Goal: Information Seeking & Learning: Learn about a topic

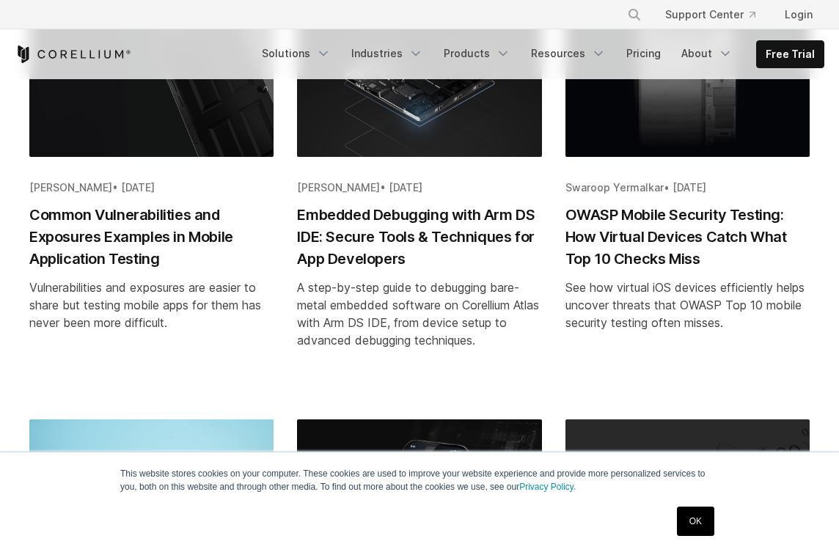
scroll to position [373, 0]
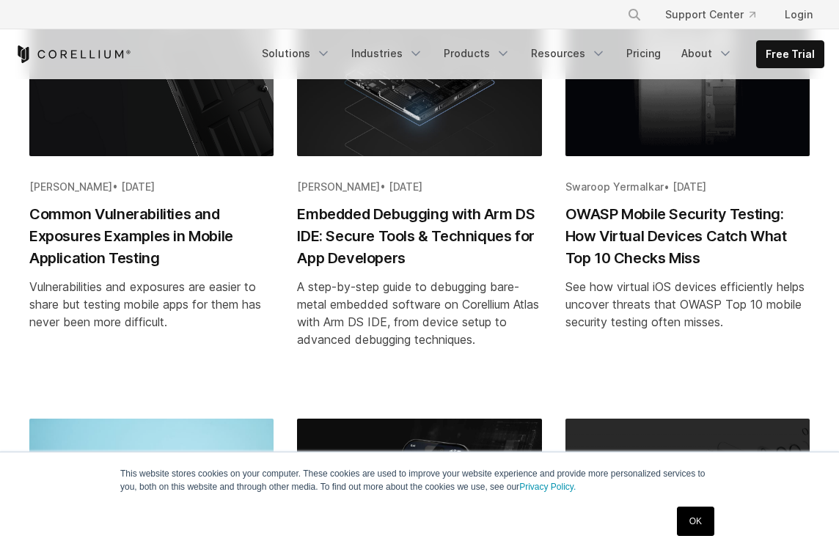
click at [424, 234] on h2 "Embedded Debugging with Arm DS IDE: Secure Tools & Techniques for App Developers" at bounding box center [419, 236] width 244 height 66
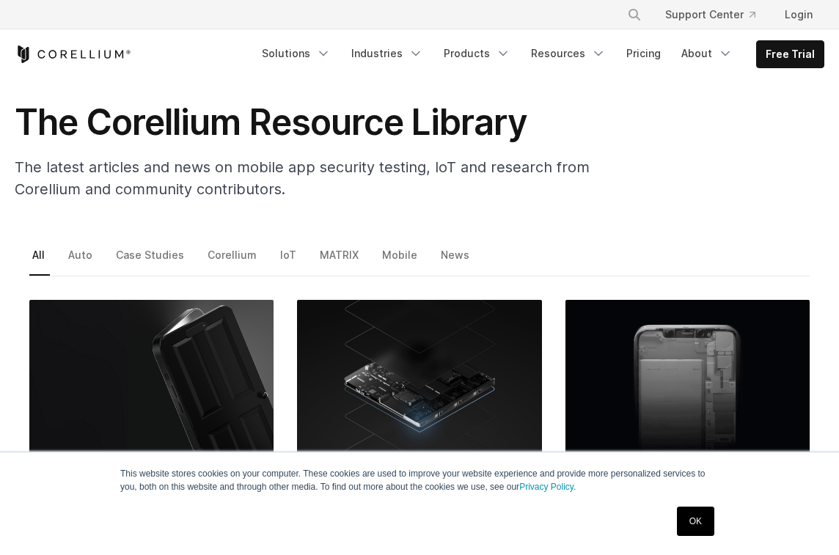
scroll to position [68, 0]
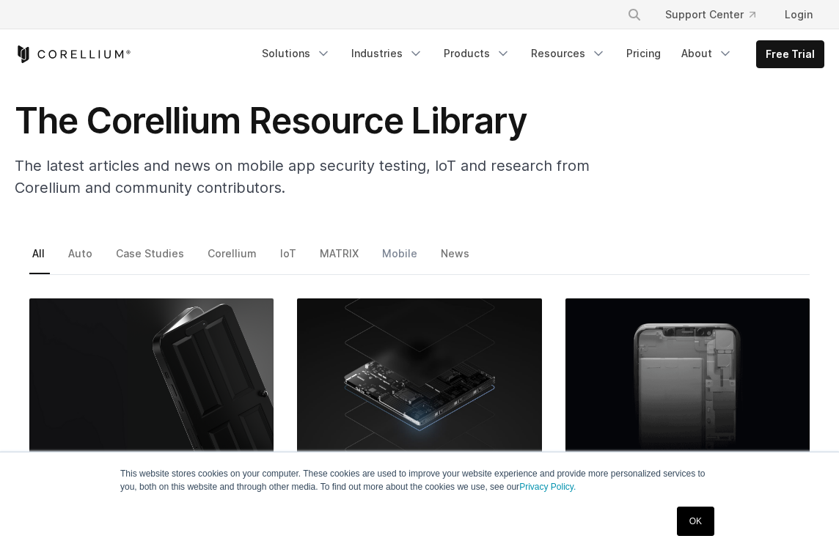
click at [399, 252] on link "Mobile" at bounding box center [400, 259] width 43 height 31
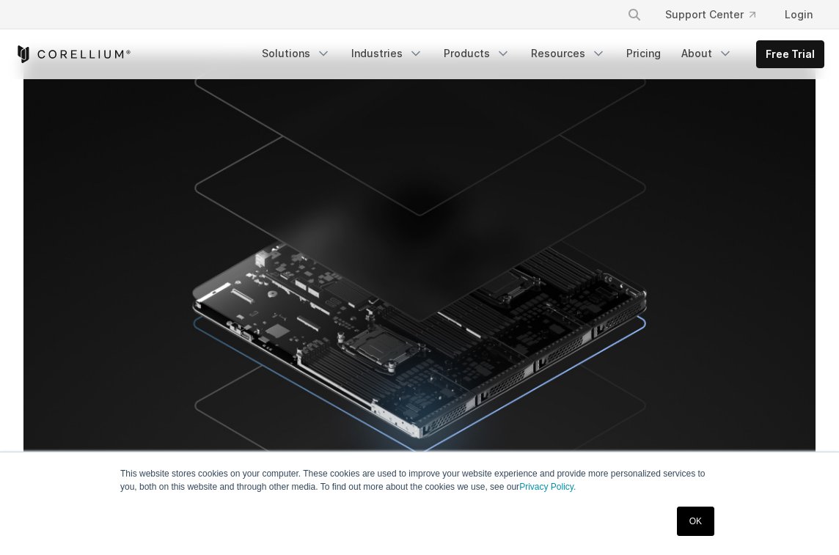
scroll to position [360, 0]
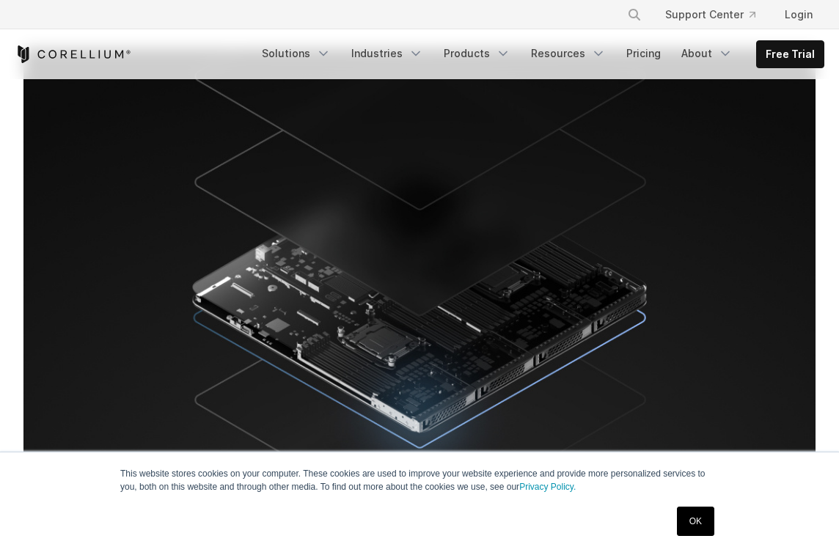
click at [706, 517] on link "OK" at bounding box center [695, 521] width 37 height 29
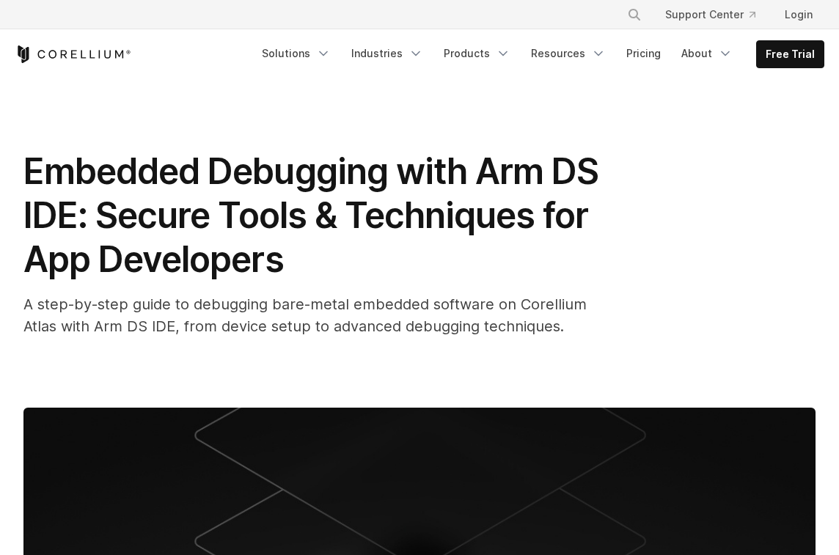
scroll to position [0, 0]
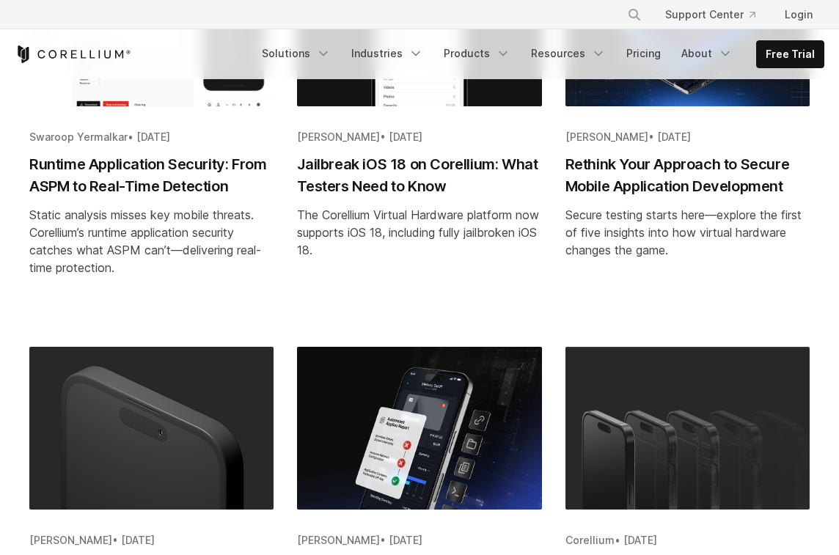
scroll to position [1163, 0]
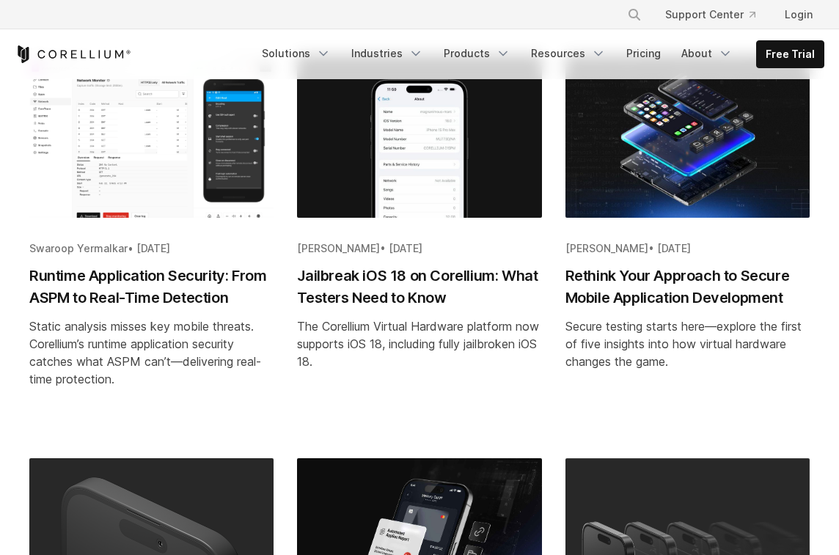
click at [381, 295] on h2 "Jailbreak iOS 18 on Corellium: What Testers Need to Know" at bounding box center [419, 287] width 244 height 44
click at [388, 306] on h2 "Jailbreak iOS 18 on Corellium: What Testers Need to Know" at bounding box center [419, 287] width 244 height 44
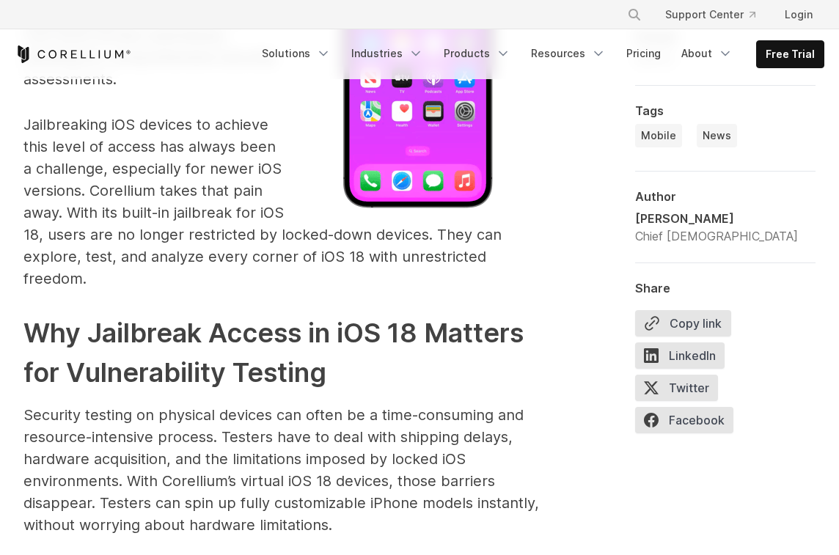
scroll to position [1347, 0]
